Goal: Information Seeking & Learning: Learn about a topic

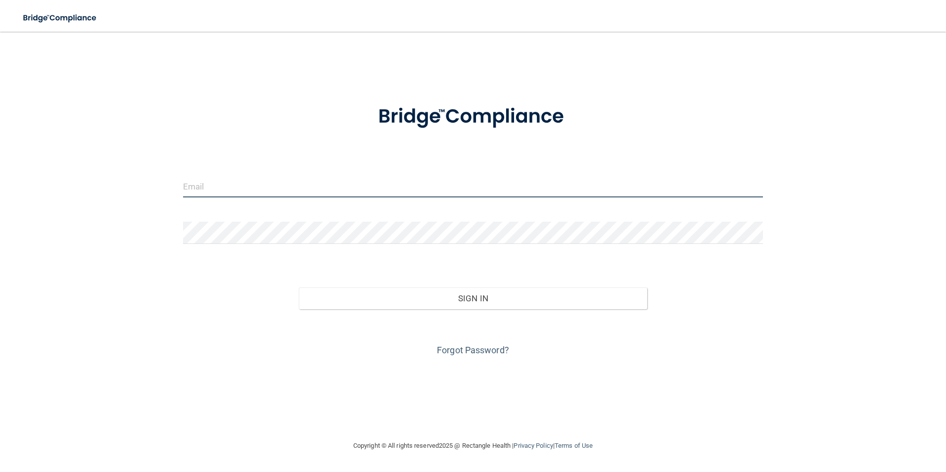
click at [285, 192] on input "email" at bounding box center [473, 186] width 580 height 22
type input "[EMAIL_ADDRESS][DOMAIN_NAME]"
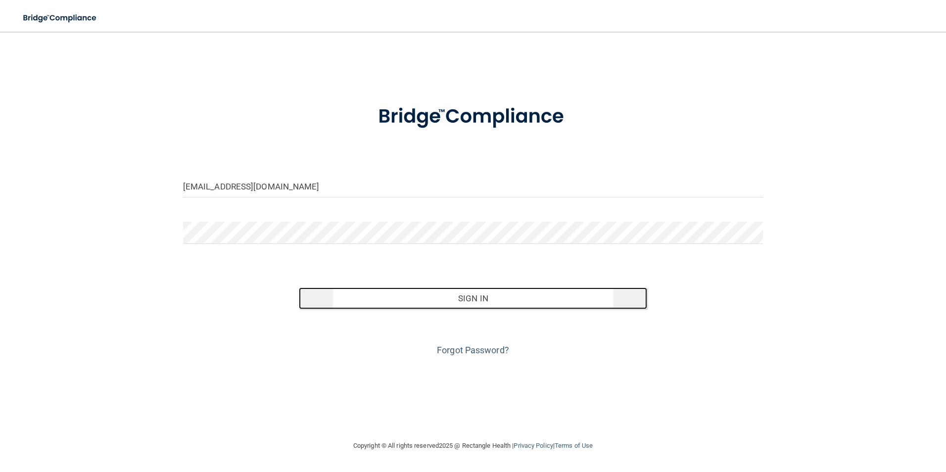
click at [464, 296] on button "Sign In" at bounding box center [473, 298] width 348 height 22
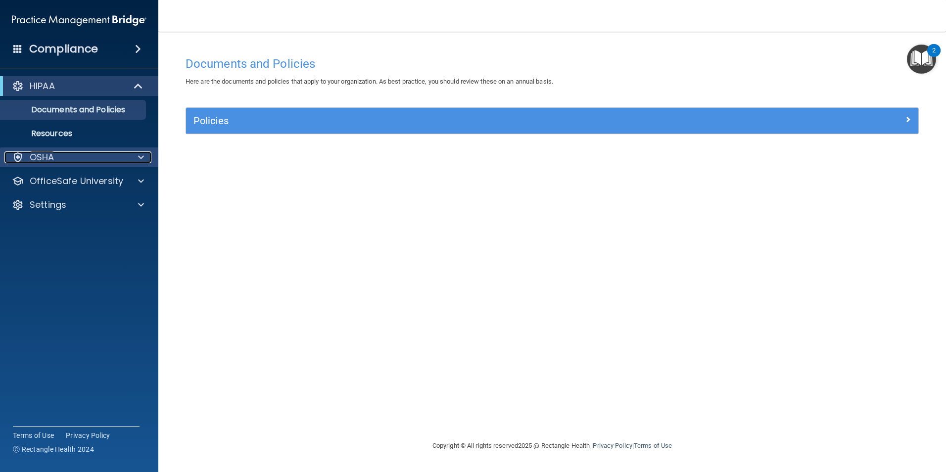
click at [36, 155] on p "OSHA" at bounding box center [42, 157] width 25 height 12
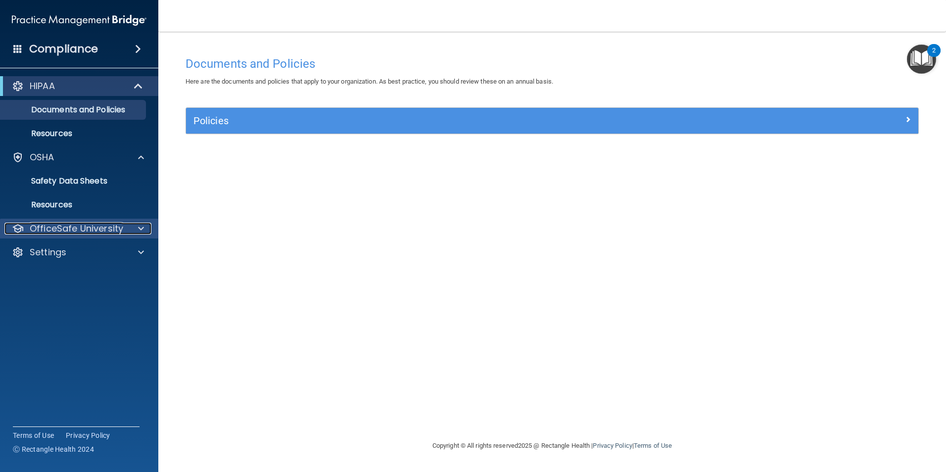
click at [56, 226] on p "OfficeSafe University" at bounding box center [77, 229] width 94 height 12
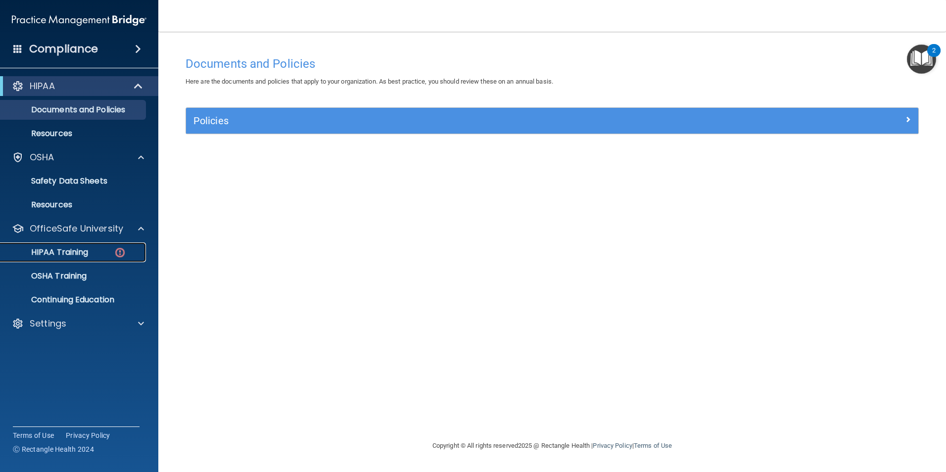
click at [74, 250] on p "HIPAA Training" at bounding box center [47, 252] width 82 height 10
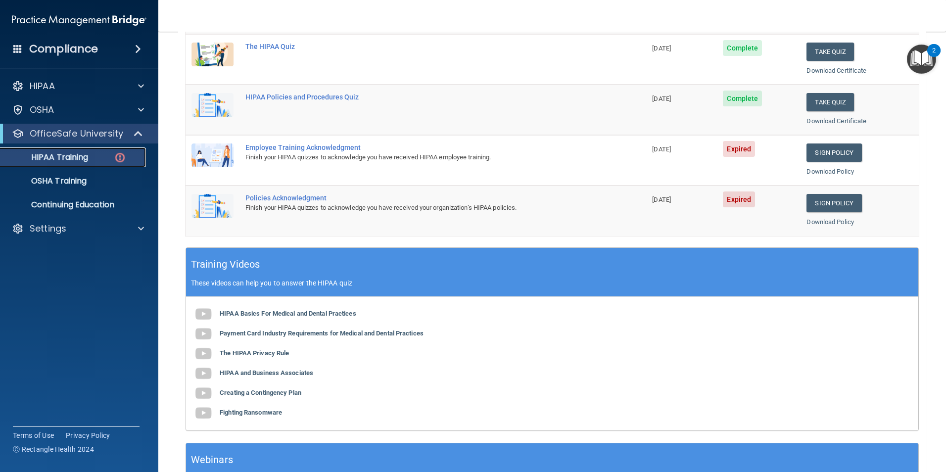
scroll to position [198, 0]
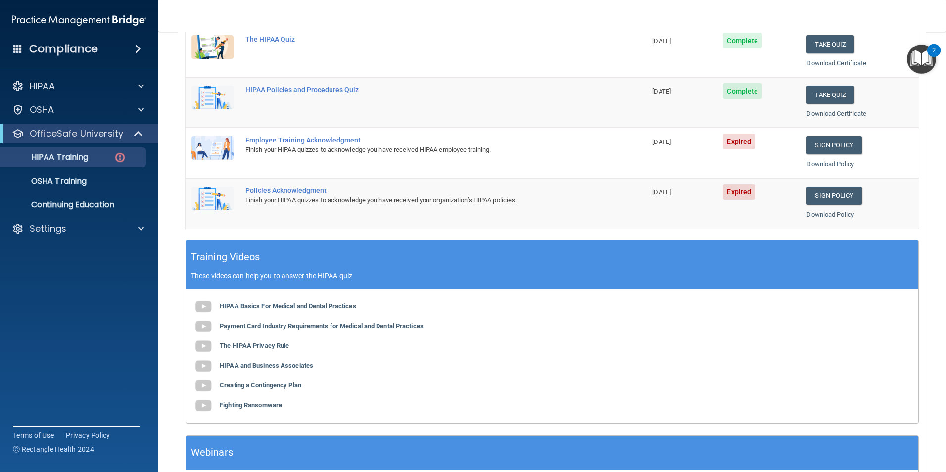
click at [358, 142] on div "Employee Training Acknowledgment" at bounding box center [420, 140] width 351 height 8
click at [334, 139] on div "Employee Training Acknowledgment" at bounding box center [420, 140] width 351 height 8
click at [217, 143] on img at bounding box center [212, 148] width 42 height 24
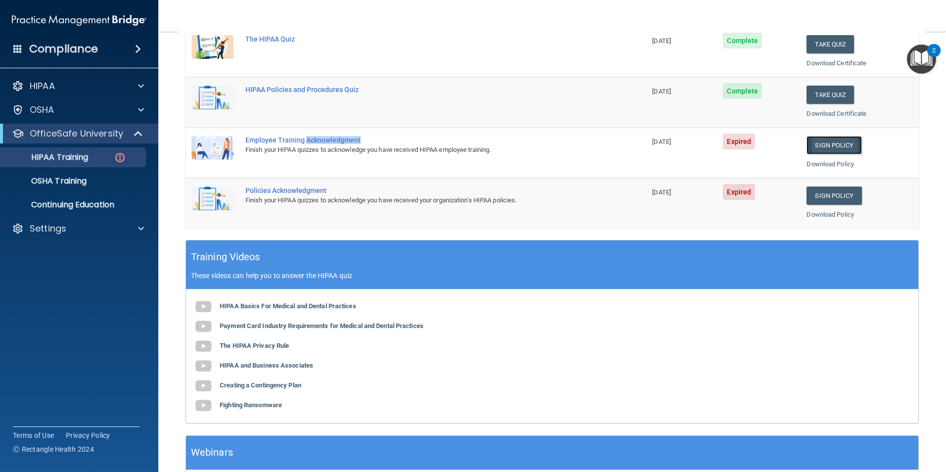
click at [830, 142] on link "Sign Policy" at bounding box center [834, 145] width 55 height 18
click at [843, 144] on link "Sign Policy" at bounding box center [834, 145] width 55 height 18
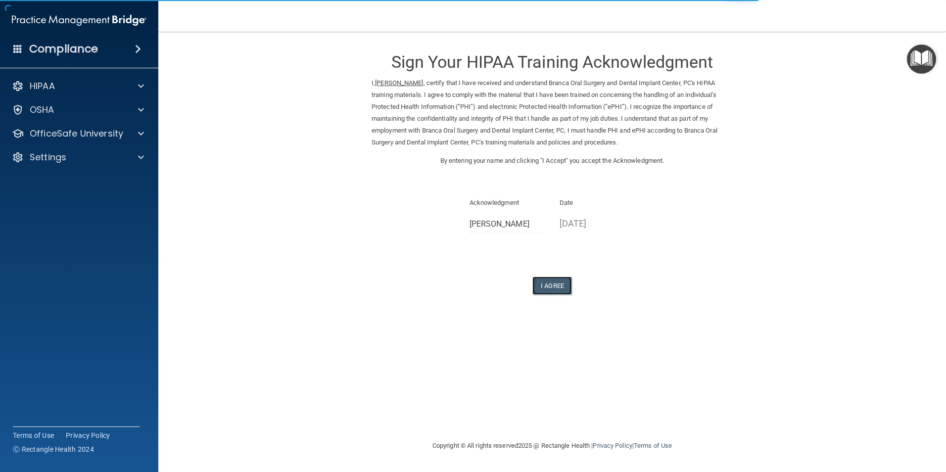
click at [565, 285] on button "I Agree" at bounding box center [552, 286] width 40 height 18
click at [559, 286] on button "I Agree" at bounding box center [552, 286] width 40 height 18
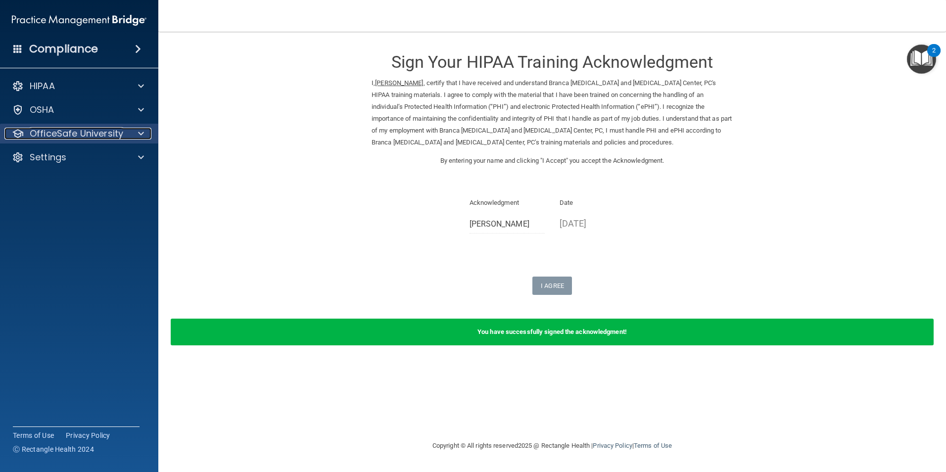
click at [65, 132] on p "OfficeSafe University" at bounding box center [77, 134] width 94 height 12
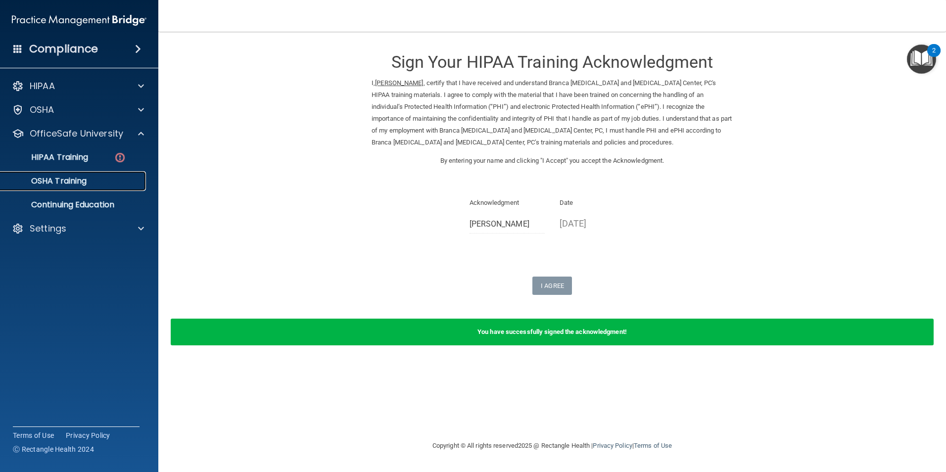
click at [81, 178] on p "OSHA Training" at bounding box center [46, 181] width 80 height 10
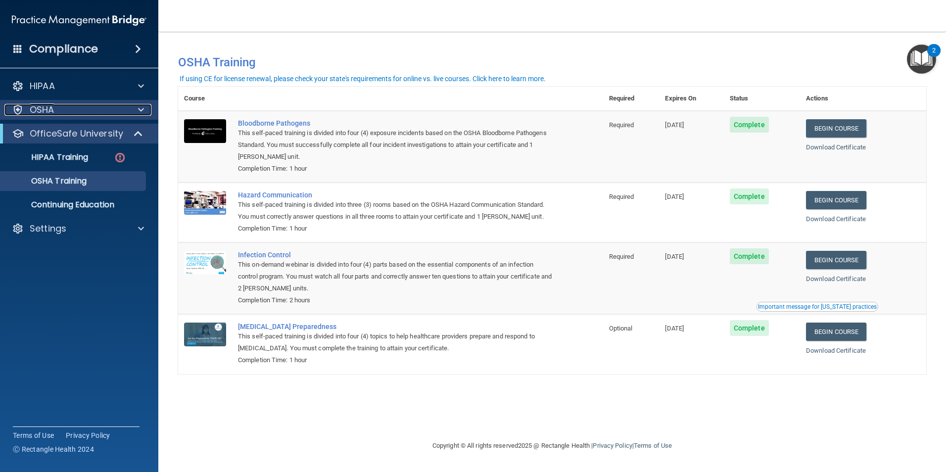
click at [53, 106] on p "OSHA" at bounding box center [42, 110] width 25 height 12
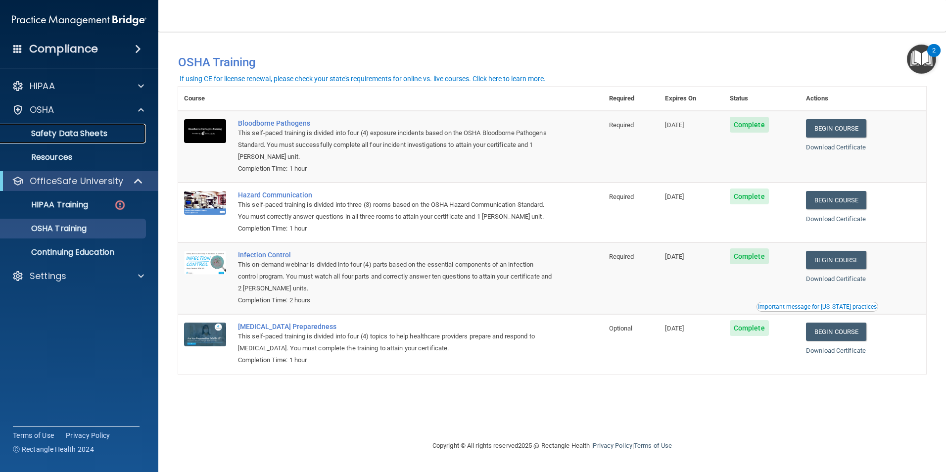
click at [82, 133] on p "Safety Data Sheets" at bounding box center [73, 134] width 135 height 10
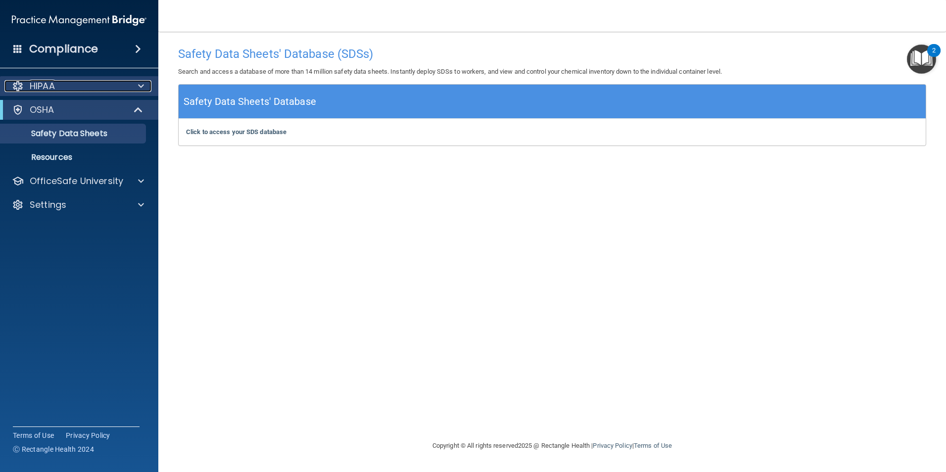
click at [142, 84] on span at bounding box center [141, 86] width 6 height 12
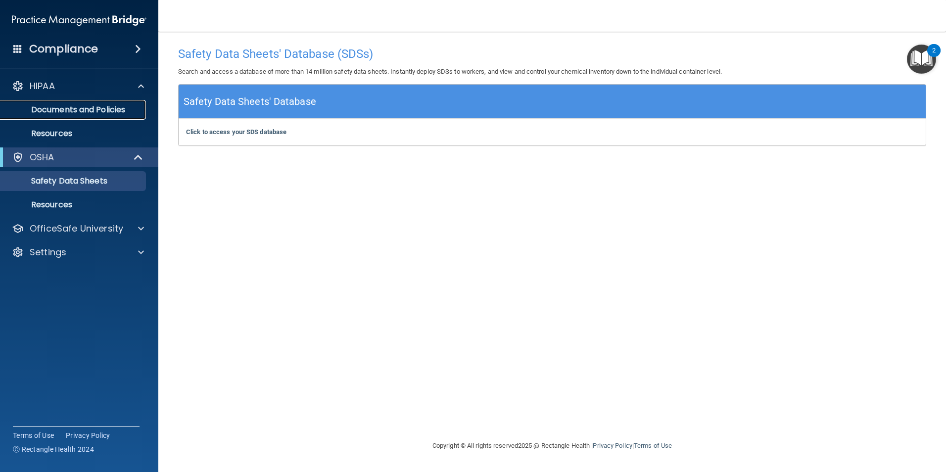
click at [105, 112] on p "Documents and Policies" at bounding box center [73, 110] width 135 height 10
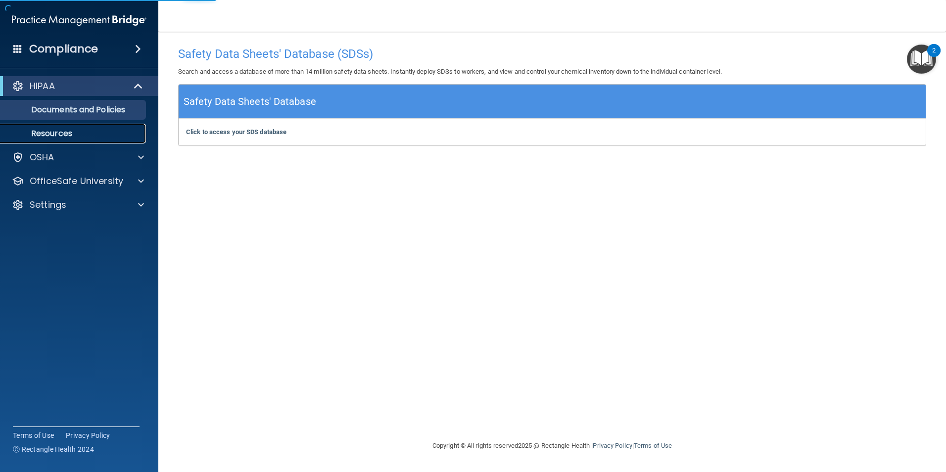
click at [57, 132] on p "Resources" at bounding box center [73, 134] width 135 height 10
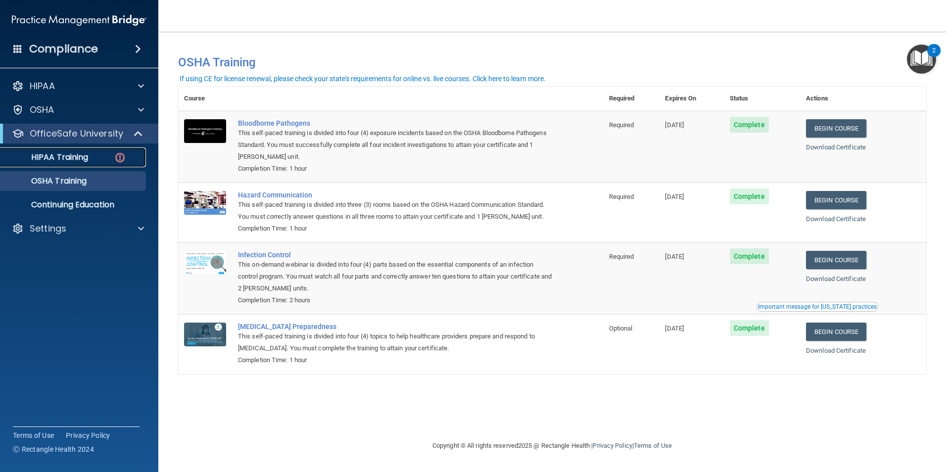
click at [83, 154] on p "HIPAA Training" at bounding box center [47, 157] width 82 height 10
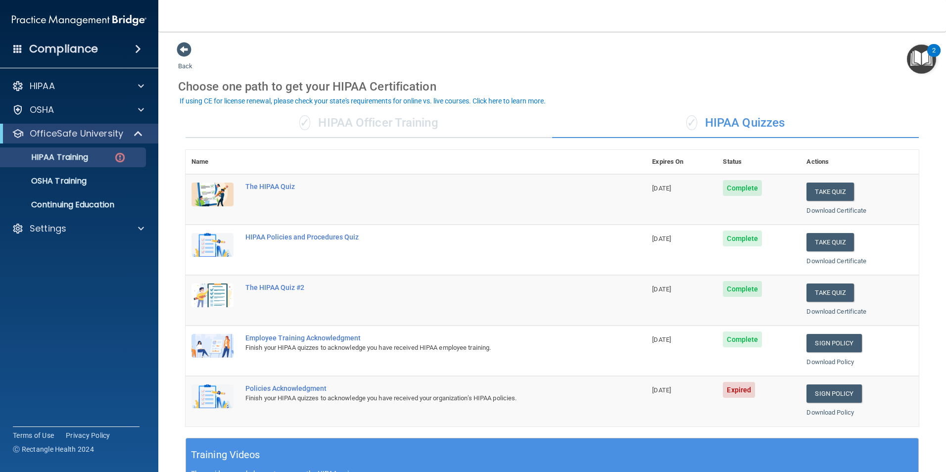
click at [347, 391] on div "Policies Acknowledgment" at bounding box center [420, 388] width 351 height 8
click at [822, 411] on link "Download Policy" at bounding box center [831, 412] width 48 height 7
click at [818, 395] on link "Sign Policy" at bounding box center [834, 393] width 55 height 18
click at [832, 393] on link "Sign Policy" at bounding box center [834, 393] width 55 height 18
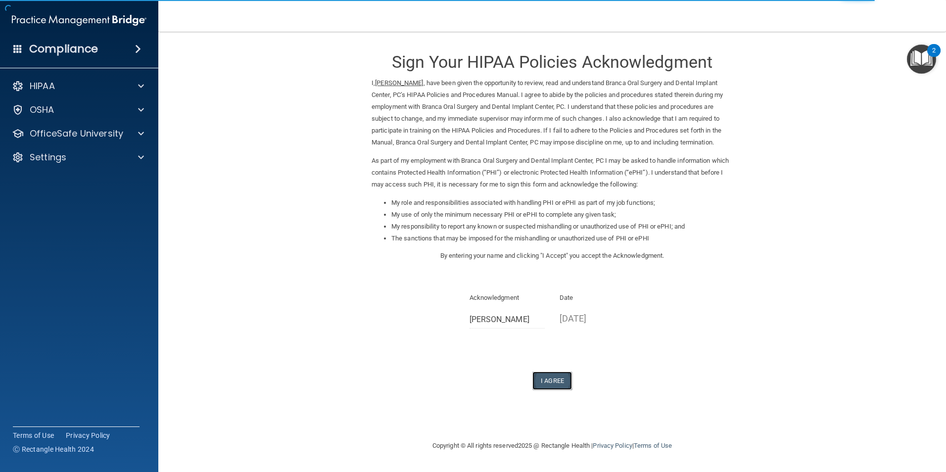
click at [552, 381] on button "I Agree" at bounding box center [552, 381] width 40 height 18
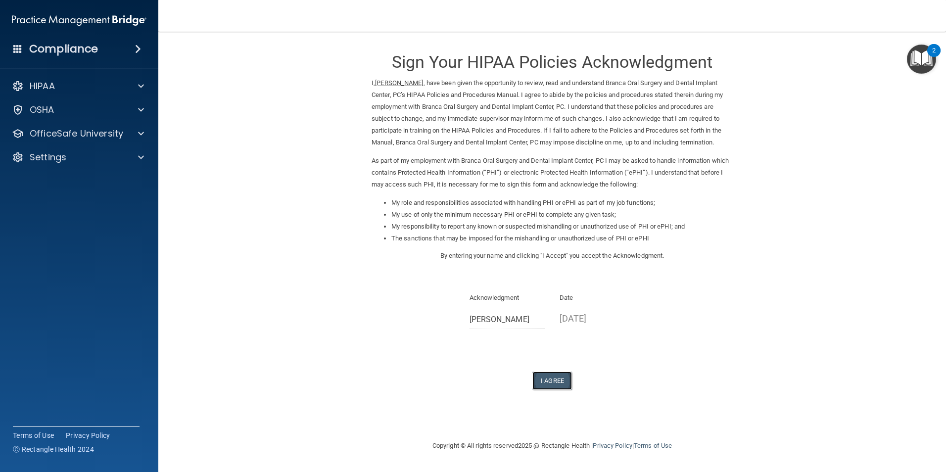
click at [568, 380] on button "I Agree" at bounding box center [552, 381] width 40 height 18
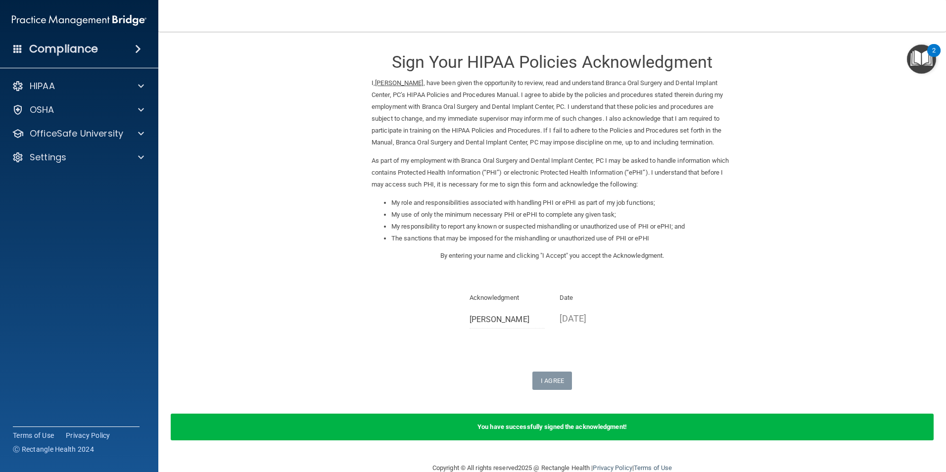
click at [137, 43] on span at bounding box center [138, 49] width 6 height 12
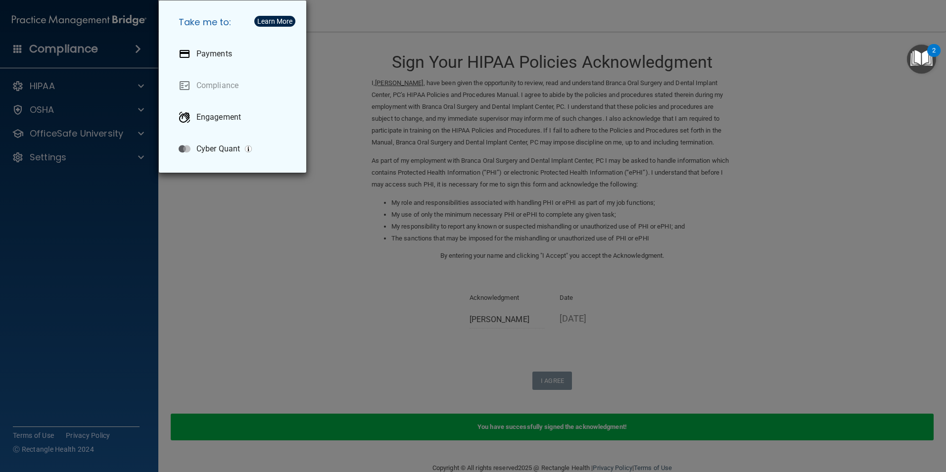
click at [241, 241] on div "Take me to: Payments Compliance Engagement Cyber Quant" at bounding box center [473, 236] width 946 height 472
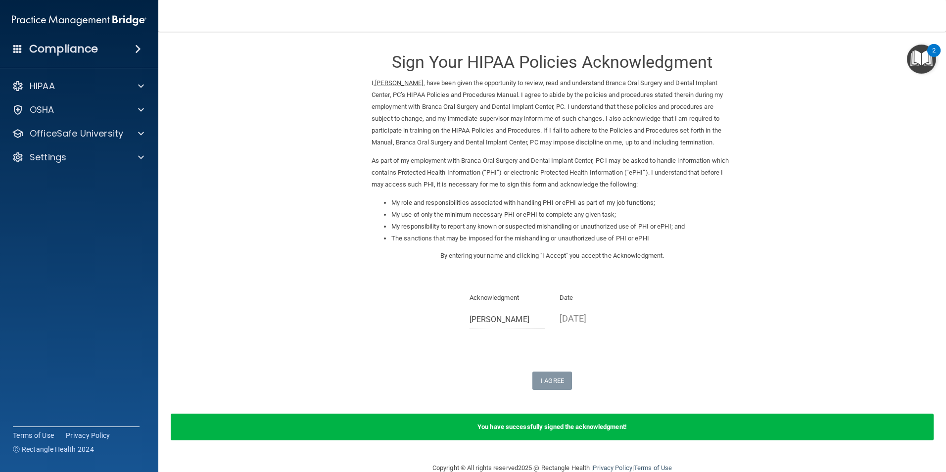
click at [922, 50] on img "Open Resource Center, 2 new notifications" at bounding box center [921, 59] width 29 height 29
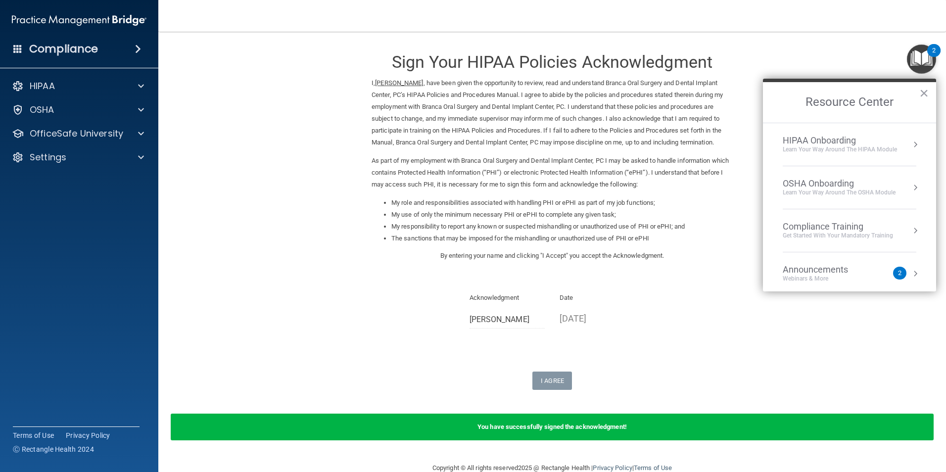
click at [910, 229] on button "Resource Center" at bounding box center [915, 231] width 10 height 10
click at [802, 137] on div "HIPAA Training for Members" at bounding box center [826, 139] width 110 height 9
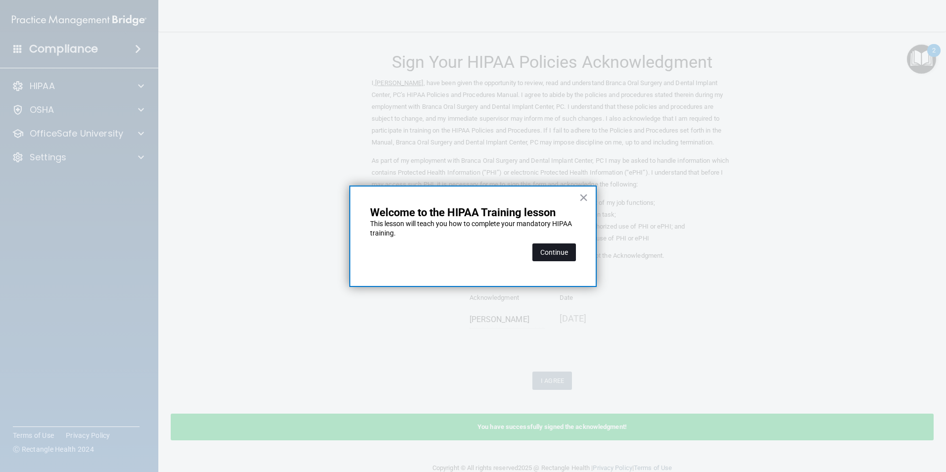
click at [566, 251] on button "Continue" at bounding box center [554, 252] width 44 height 18
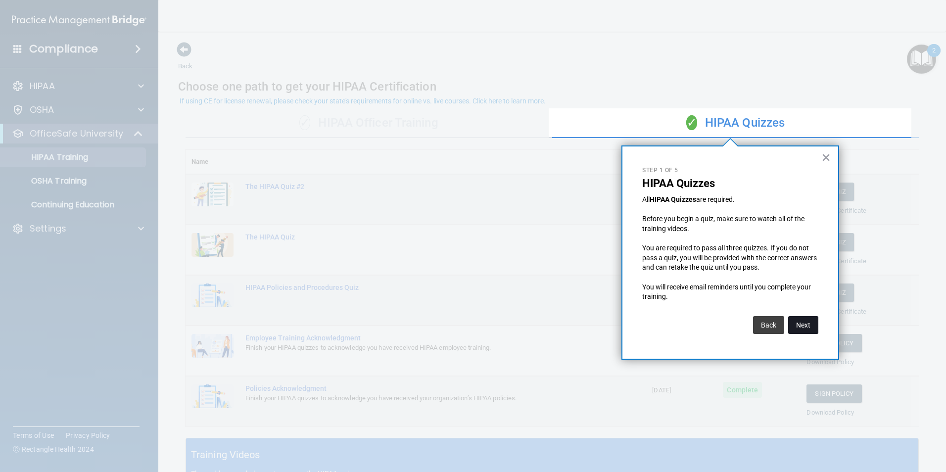
click at [807, 323] on button "Next" at bounding box center [803, 325] width 30 height 18
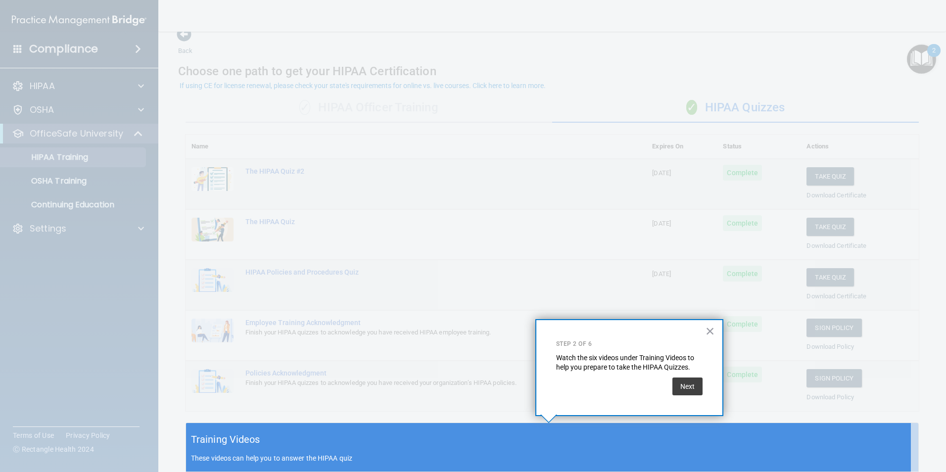
click at [347, 451] on div "Training Videos These videos can help you to answer the HIPAA quiz" at bounding box center [552, 447] width 732 height 49
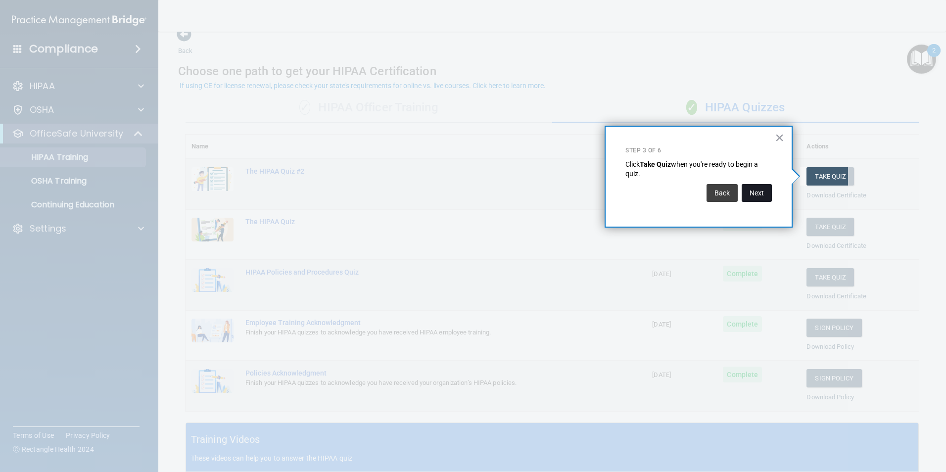
click at [758, 190] on button "Next" at bounding box center [757, 193] width 30 height 18
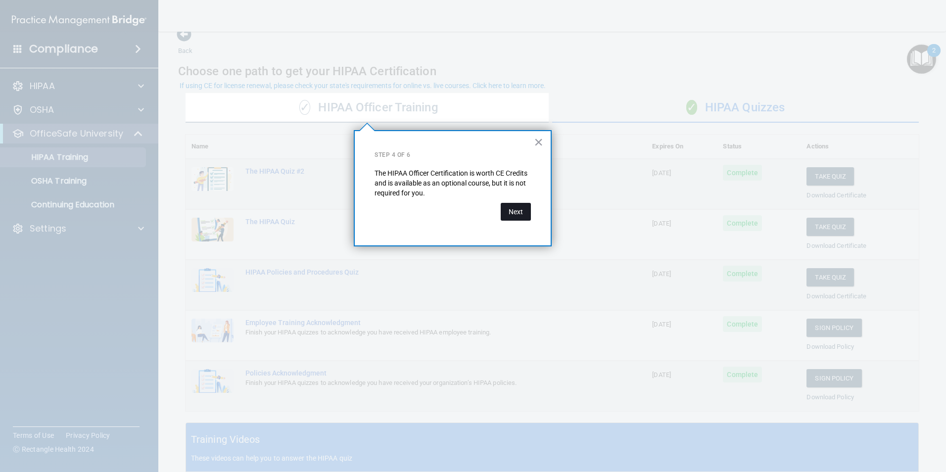
click at [517, 212] on button "Next" at bounding box center [516, 212] width 30 height 18
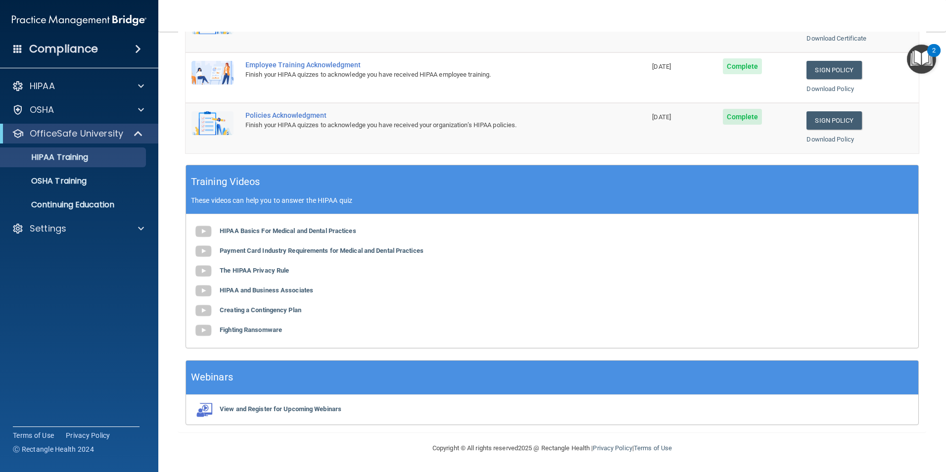
scroll to position [273, 0]
click at [48, 84] on p "HIPAA" at bounding box center [42, 86] width 25 height 12
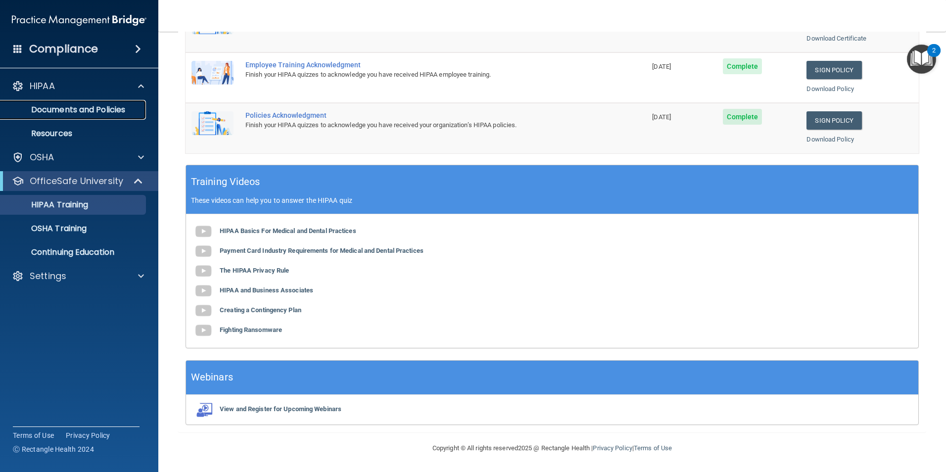
click at [90, 108] on p "Documents and Policies" at bounding box center [73, 110] width 135 height 10
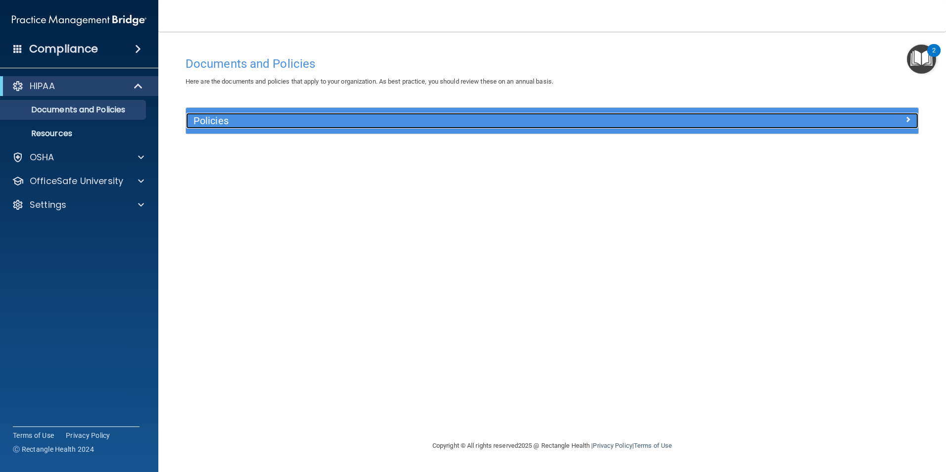
click at [906, 113] on div at bounding box center [826, 119] width 183 height 12
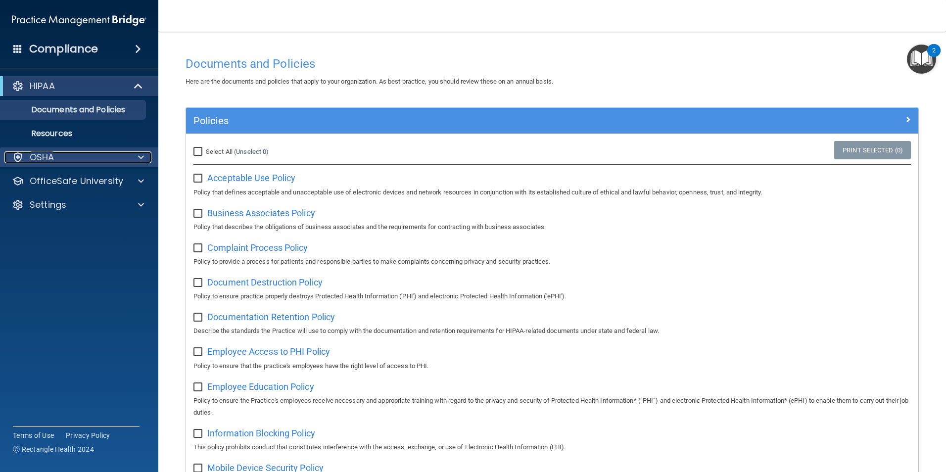
click at [47, 155] on p "OSHA" at bounding box center [42, 157] width 25 height 12
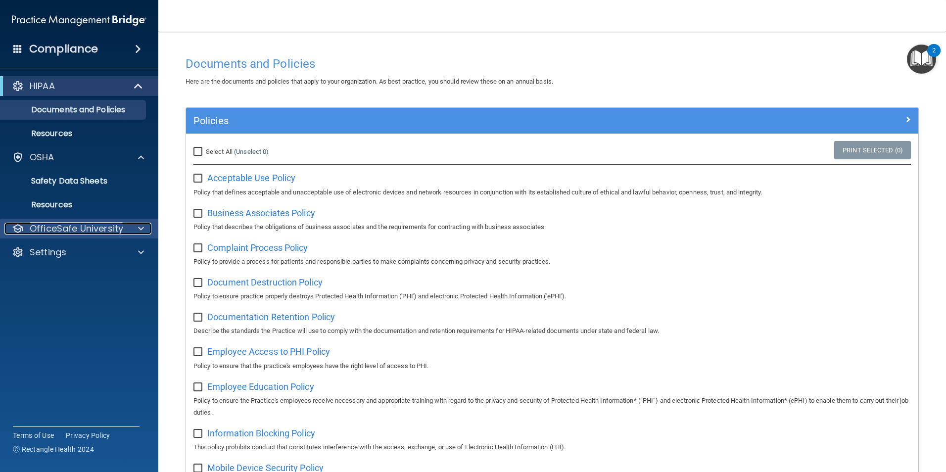
click at [148, 232] on div at bounding box center [139, 229] width 25 height 12
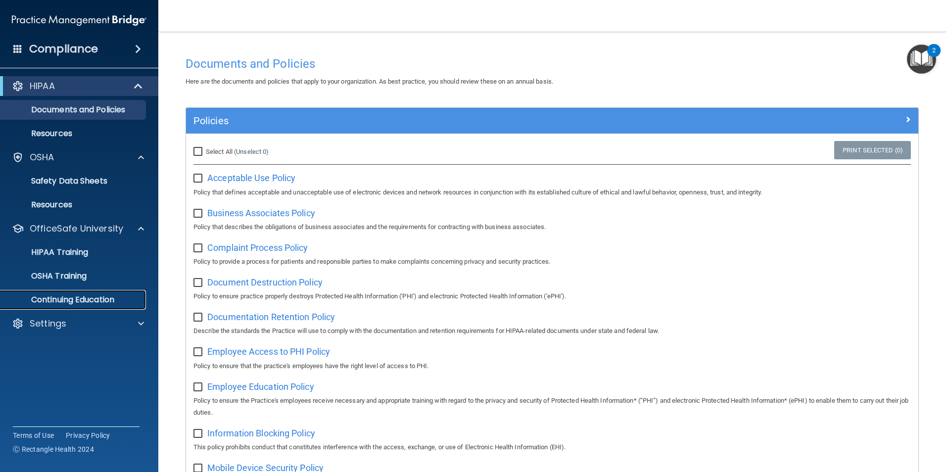
click at [90, 301] on p "Continuing Education" at bounding box center [73, 300] width 135 height 10
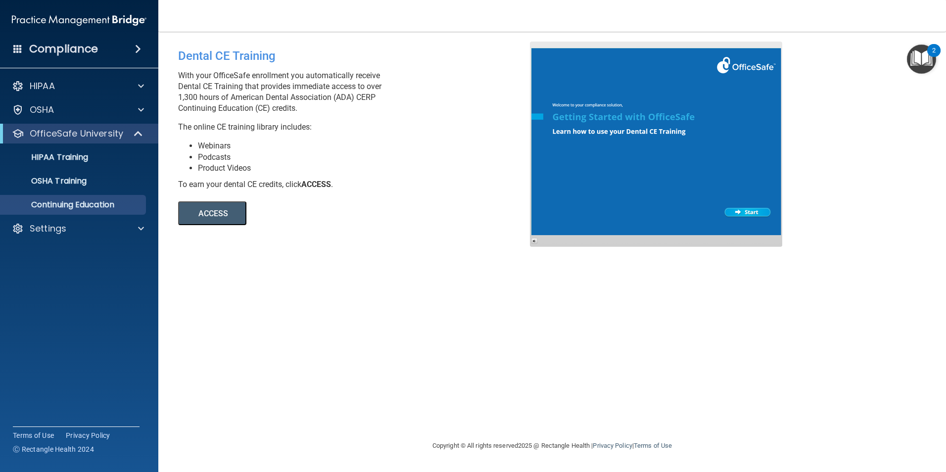
click at [203, 212] on button "ACCESS" at bounding box center [212, 213] width 68 height 24
